Goal: Transaction & Acquisition: Obtain resource

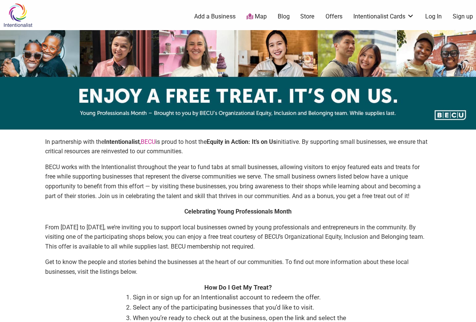
click at [18, 10] on img at bounding box center [18, 15] width 36 height 24
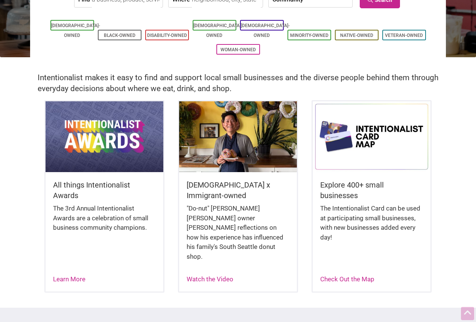
scroll to position [113, 0]
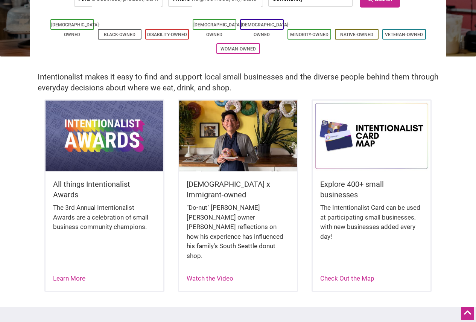
click at [226, 167] on img at bounding box center [238, 135] width 118 height 71
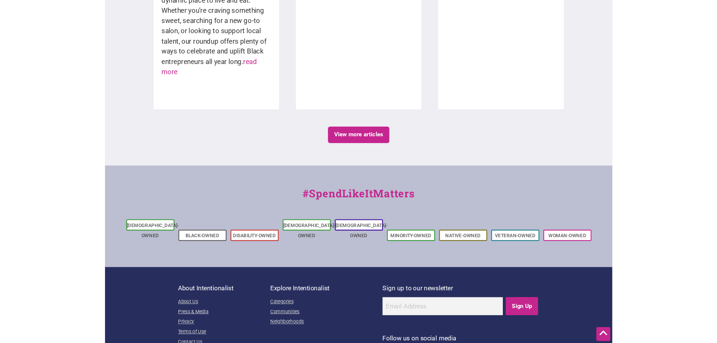
scroll to position [1322, 0]
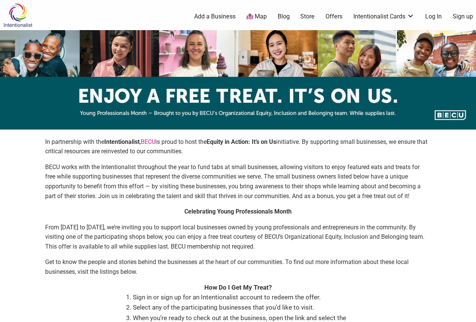
click at [336, 19] on link "Offers" at bounding box center [334, 16] width 17 height 8
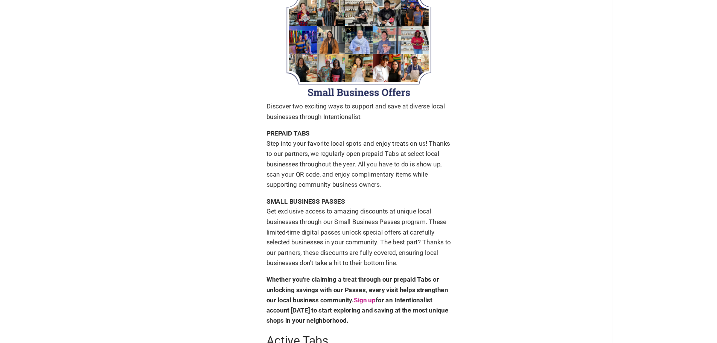
scroll to position [113, 0]
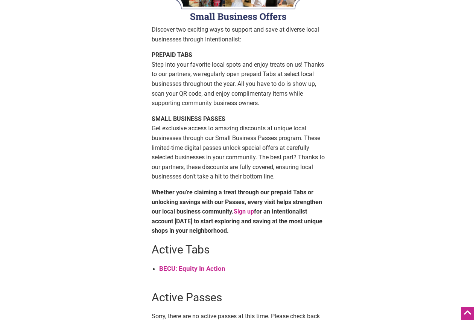
click at [194, 267] on strong "BECU: Equity In Action" at bounding box center [192, 269] width 66 height 8
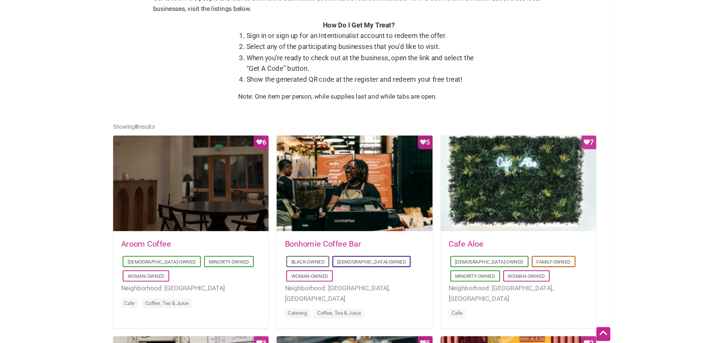
scroll to position [274, 0]
